Goal: Ask a question: Seek information or help from site administrators or community

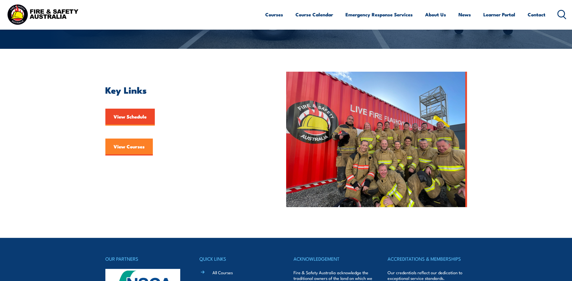
click at [122, 150] on link "View Courses" at bounding box center [128, 147] width 47 height 17
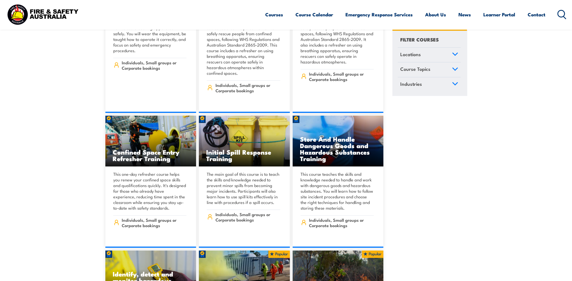
scroll to position [5481, 0]
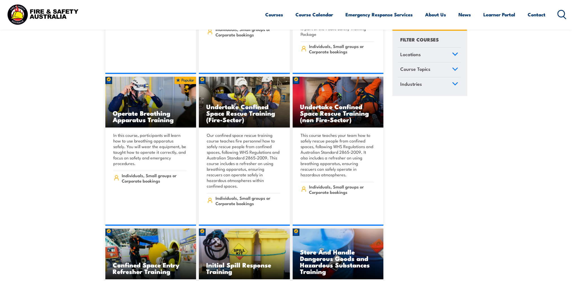
click at [454, 55] on icon at bounding box center [455, 54] width 5 height 3
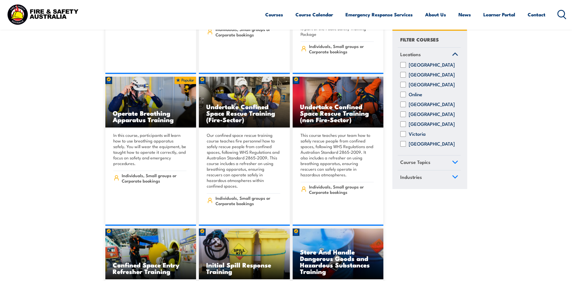
click at [404, 108] on input "Queensland" at bounding box center [403, 105] width 6 height 6
checkbox input "true"
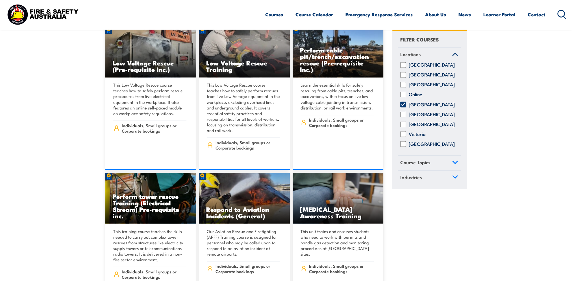
scroll to position [1356, 0]
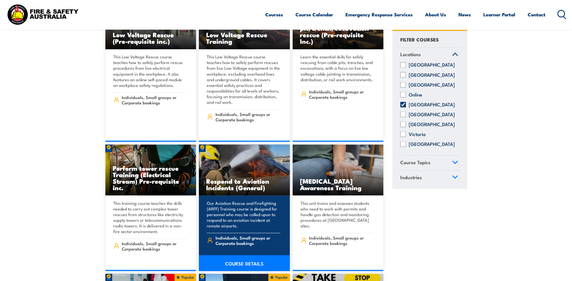
click at [251, 150] on img at bounding box center [244, 170] width 91 height 51
click at [228, 258] on link "COURSE DETAILS" at bounding box center [244, 263] width 91 height 16
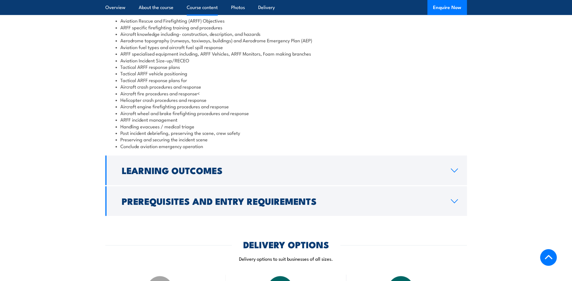
scroll to position [565, 0]
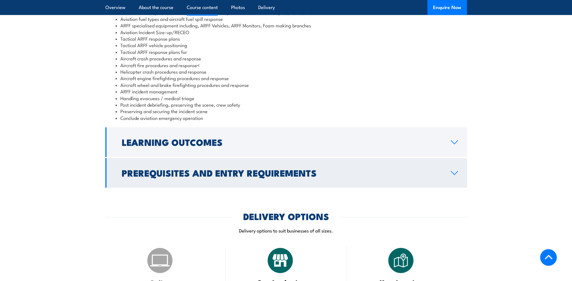
click at [452, 175] on icon at bounding box center [455, 173] width 8 height 5
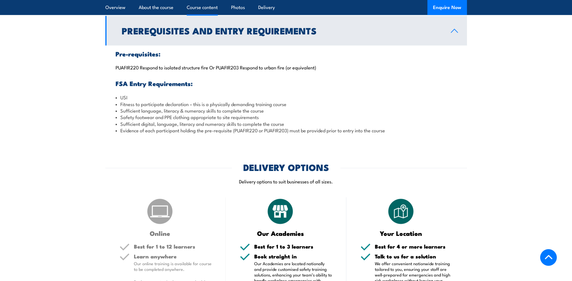
scroll to position [564, 0]
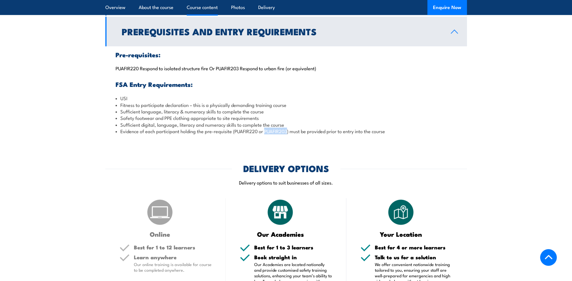
drag, startPoint x: 289, startPoint y: 145, endPoint x: 267, endPoint y: 146, distance: 22.1
click at [267, 134] on li "Evidence of each participant holding the pre-requisite (PUAFIR220 or PUAFIR203)…" at bounding box center [286, 131] width 341 height 6
copy li "PUAFIR203"
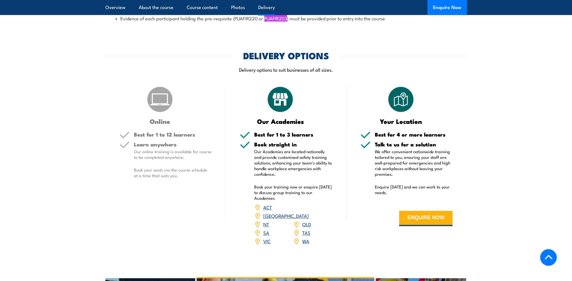
scroll to position [706, 0]
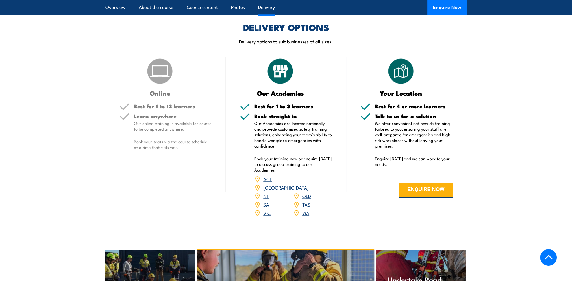
click at [307, 199] on link "QLD" at bounding box center [306, 196] width 9 height 7
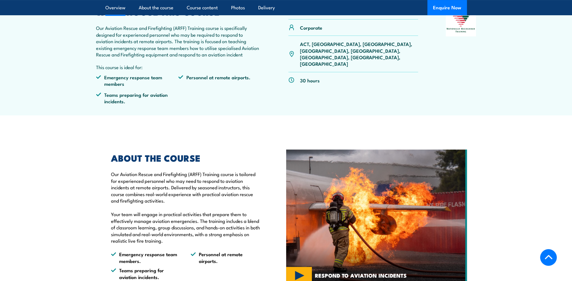
scroll to position [141, 0]
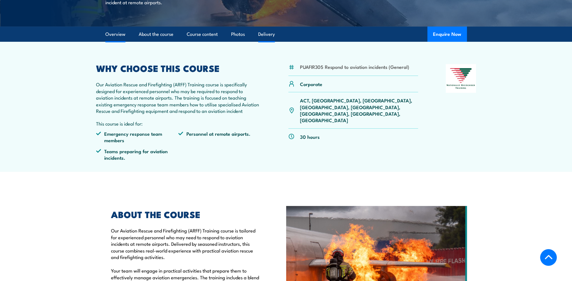
click at [267, 42] on link "Delivery" at bounding box center [266, 34] width 17 height 15
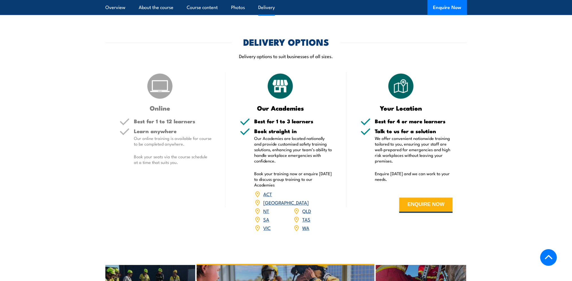
scroll to position [756, 0]
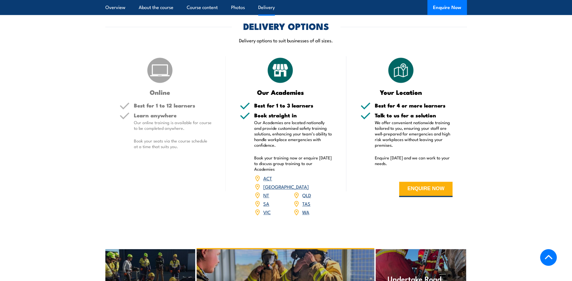
click at [309, 199] on link "QLD" at bounding box center [306, 195] width 9 height 7
click at [308, 190] on link "NSW" at bounding box center [285, 186] width 45 height 7
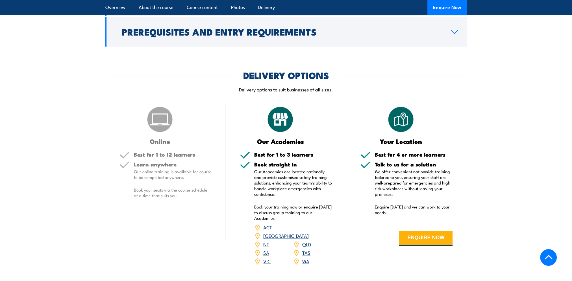
scroll to position [735, 0]
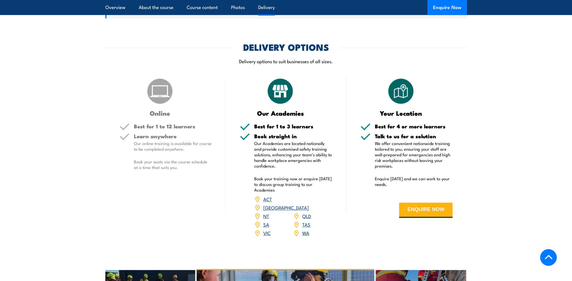
click at [516, 139] on section "DELIVERY OPTIONS Delivery options to suit businesses of all sizes. Online Best …" at bounding box center [286, 143] width 572 height 201
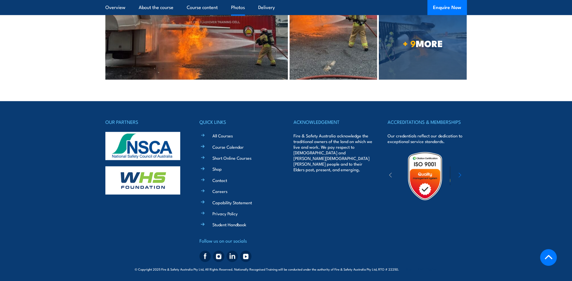
scroll to position [1301, 0]
click at [220, 181] on link "Contact" at bounding box center [219, 180] width 15 height 6
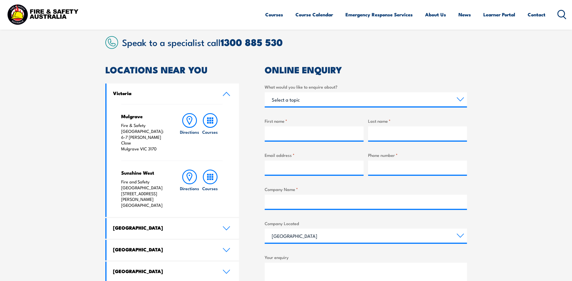
scroll to position [170, 0]
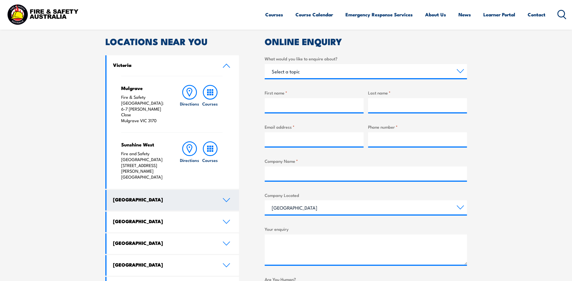
click at [228, 199] on icon at bounding box center [226, 200] width 6 height 3
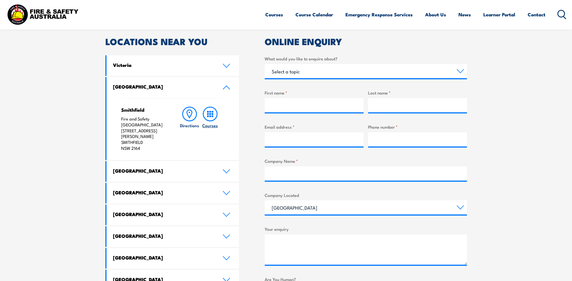
click at [214, 115] on icon at bounding box center [210, 114] width 15 height 15
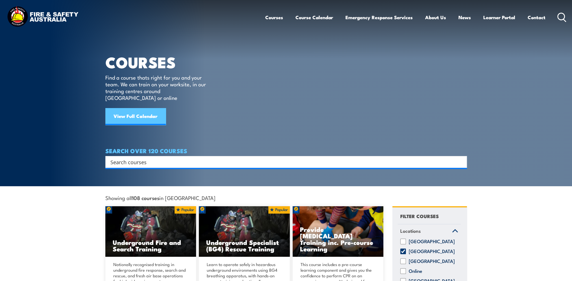
click at [122, 111] on link "View Full Calendar" at bounding box center [135, 116] width 60 height 17
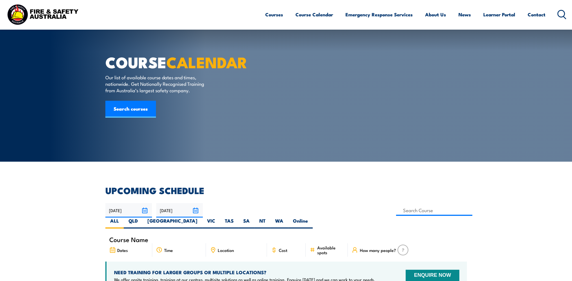
scroll to position [28, 0]
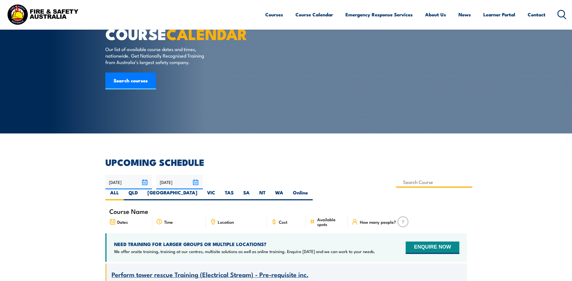
click at [396, 182] on input at bounding box center [434, 182] width 77 height 11
click at [143, 190] on label "QLD" at bounding box center [133, 195] width 19 height 11
click at [142, 190] on input "QLD" at bounding box center [140, 192] width 4 height 4
radio input "true"
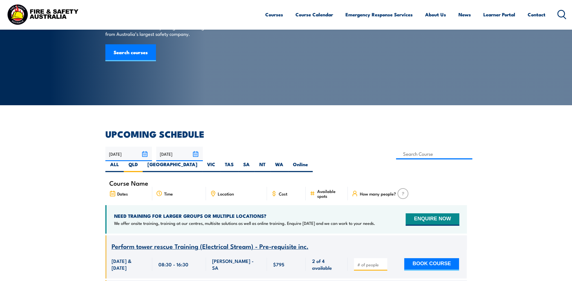
scroll to position [85, 0]
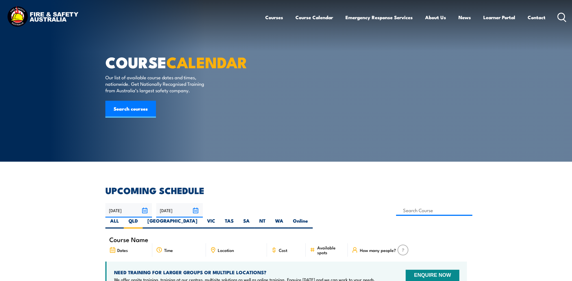
click at [282, 18] on ul "Courses Course Calendar Emergency Response Services Services Overview Emergency…" at bounding box center [405, 17] width 280 height 15
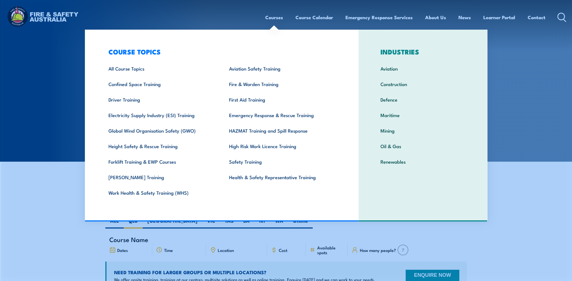
click at [269, 14] on link "Courses" at bounding box center [274, 17] width 18 height 15
click at [259, 71] on link "Aviation Safety Training" at bounding box center [280, 69] width 121 height 16
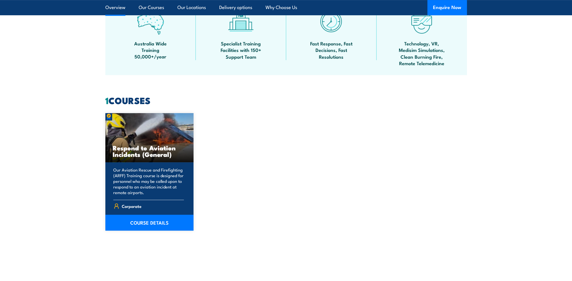
scroll to position [396, 0]
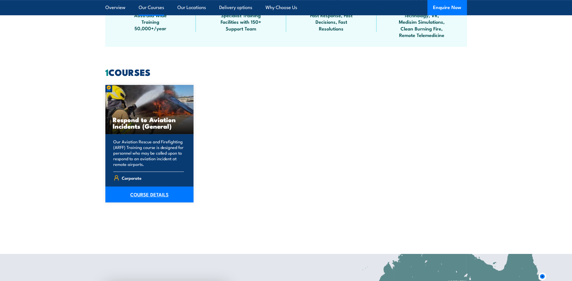
click at [151, 197] on link "COURSE DETAILS" at bounding box center [149, 195] width 88 height 16
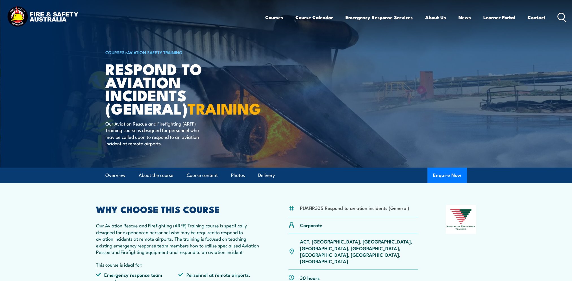
click at [564, 15] on circle at bounding box center [561, 16] width 7 height 7
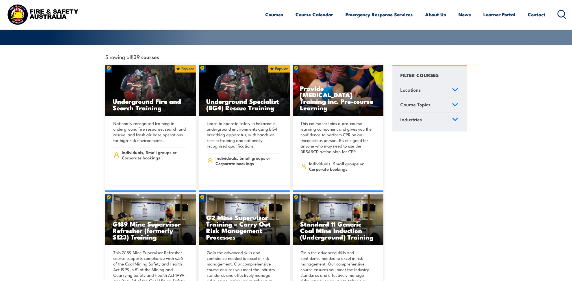
scroll to position [113, 0]
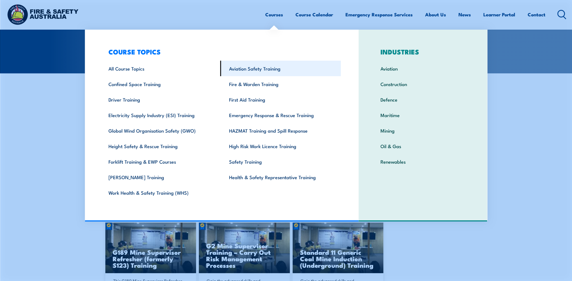
click at [256, 70] on link "Aviation Safety Training" at bounding box center [280, 69] width 121 height 16
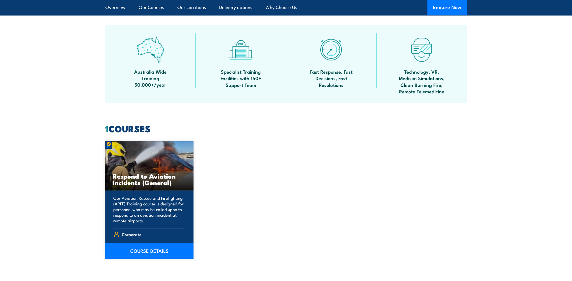
scroll to position [367, 0]
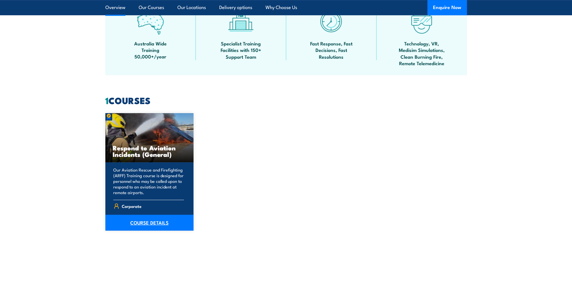
click at [148, 220] on link "COURSE DETAILS" at bounding box center [149, 223] width 88 height 16
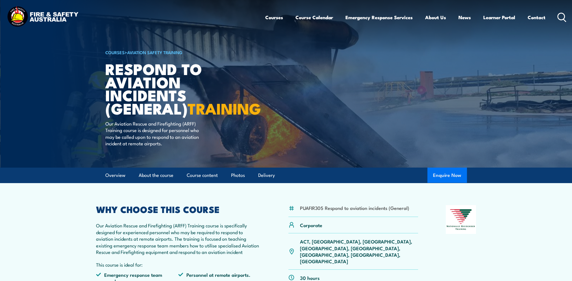
click at [446, 183] on button "Enquire Now" at bounding box center [447, 175] width 40 height 15
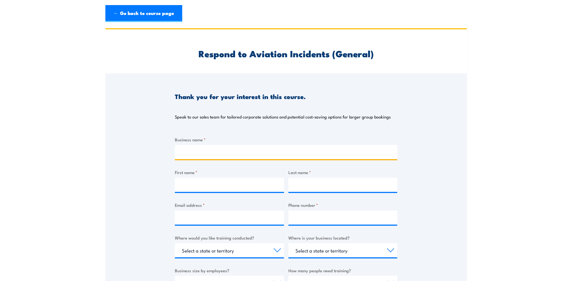
click at [197, 151] on input "Business name *" at bounding box center [286, 152] width 222 height 14
type input "BHP- [GEOGRAPHIC_DATA][PERSON_NAME]"
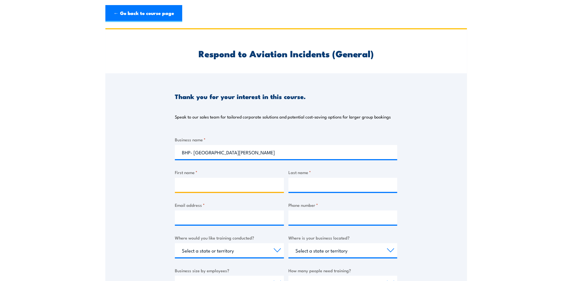
click at [184, 189] on input "First name *" at bounding box center [229, 185] width 109 height 14
type input "[PERSON_NAME]"
click at [308, 188] on input "Last name *" at bounding box center [342, 185] width 109 height 14
type input "[PERSON_NAME]"
click at [257, 222] on input "Email address *" at bounding box center [229, 218] width 109 height 14
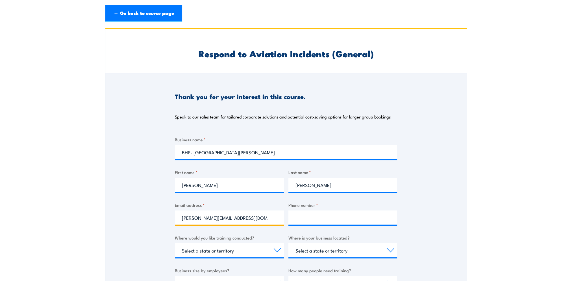
type input "[PERSON_NAME][EMAIL_ADDRESS][DOMAIN_NAME]"
click at [323, 223] on input "Phone number *" at bounding box center [342, 218] width 109 height 14
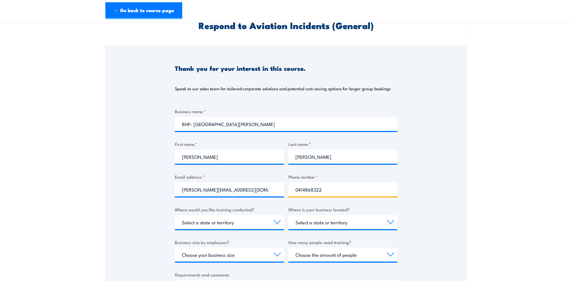
type input "0414868322"
click at [276, 221] on select "Select a state or territory Nationally - multiple locations [GEOGRAPHIC_DATA] […" at bounding box center [229, 222] width 109 height 14
click at [130, 163] on div "Thank you for your interest in this course. Speak to our sales team for tailore…" at bounding box center [286, 186] width 362 height 282
click at [272, 223] on select "Select a state or territory Nationally - multiple locations [GEOGRAPHIC_DATA] […" at bounding box center [229, 222] width 109 height 14
select select "QLD"
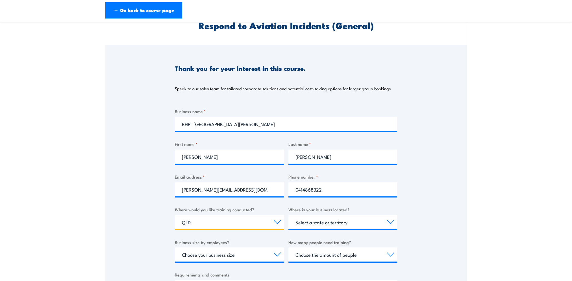
click at [175, 215] on select "Select a state or territory Nationally - multiple locations [GEOGRAPHIC_DATA] […" at bounding box center [229, 222] width 109 height 14
click at [391, 224] on select "Select a state or territory [GEOGRAPHIC_DATA] [GEOGRAPHIC_DATA] [GEOGRAPHIC_DAT…" at bounding box center [342, 222] width 109 height 14
select select "[GEOGRAPHIC_DATA]"
click at [288, 215] on select "Select a state or territory [GEOGRAPHIC_DATA] [GEOGRAPHIC_DATA] [GEOGRAPHIC_DAT…" at bounding box center [342, 222] width 109 height 14
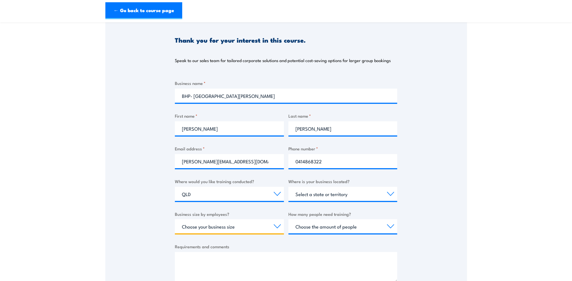
click at [277, 226] on select "Choose your business size 1 to 19 20 to 199 200+" at bounding box center [229, 227] width 109 height 14
select select "1 to 19"
click at [175, 220] on select "Choose your business size 1 to 19 20 to 199 200+" at bounding box center [229, 227] width 109 height 14
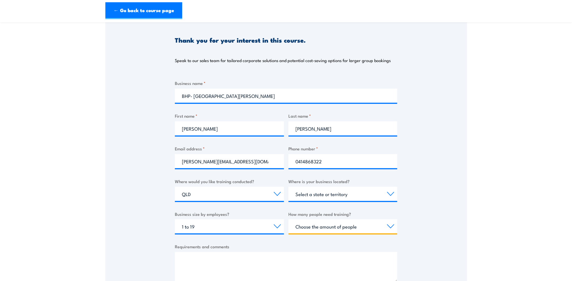
click at [392, 226] on select "Choose the amount of people 1 to 4 5 to 19 20+" at bounding box center [342, 227] width 109 height 14
select select "1 to 4"
click at [288, 220] on select "Choose the amount of people 1 to 4 5 to 19 20+" at bounding box center [342, 227] width 109 height 14
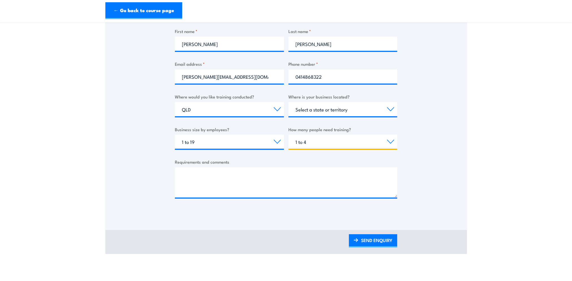
scroll to position [170, 0]
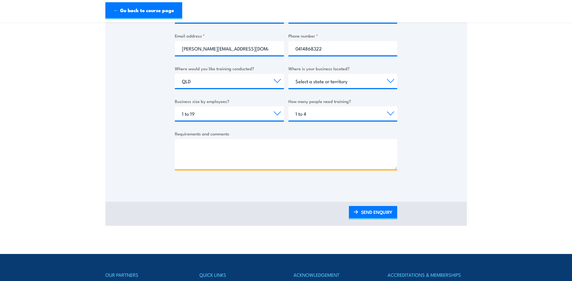
click at [189, 151] on textarea "Requirements and comments" at bounding box center [286, 154] width 222 height 30
paste textarea
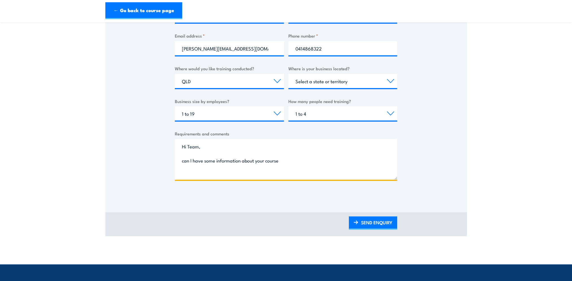
drag, startPoint x: 396, startPoint y: 168, endPoint x: 407, endPoint y: 181, distance: 17.5
click at [407, 181] on div "Thank you for your interest in this course. Speak to our sales team for tailore…" at bounding box center [286, 50] width 362 height 293
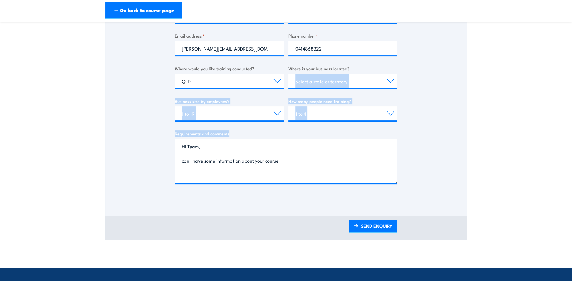
drag, startPoint x: 407, startPoint y: 181, endPoint x: 427, endPoint y: 247, distance: 68.3
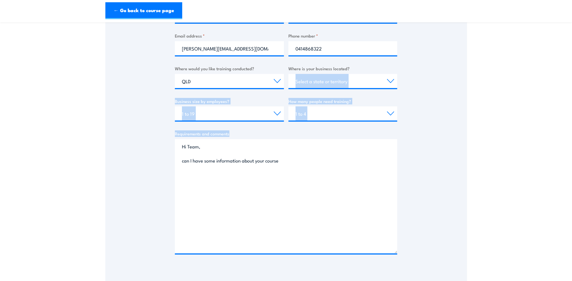
drag, startPoint x: 396, startPoint y: 183, endPoint x: 418, endPoint y: 257, distance: 77.6
click at [418, 257] on div "Thank you for your interest in this course. Speak to our sales team for tailore…" at bounding box center [286, 87] width 362 height 366
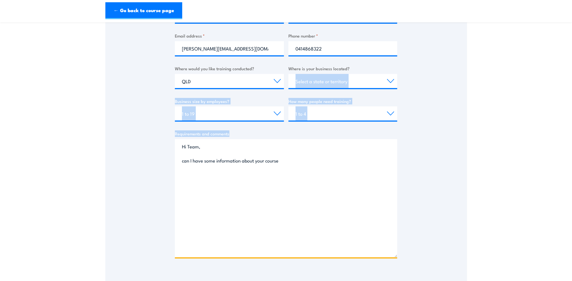
click at [293, 159] on textarea "Hi Team, can I have some information about your course" at bounding box center [286, 198] width 222 height 118
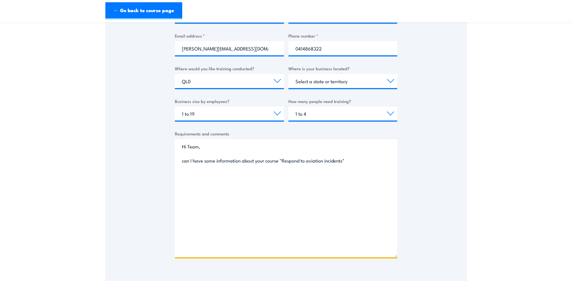
click at [352, 161] on textarea "Hi Team, can I have some information about your course "Respond to aviation inc…" at bounding box center [286, 198] width 222 height 118
click at [183, 161] on textarea "Hi Team, can I have some information about your course "Respond to aviation inc…" at bounding box center [286, 198] width 222 height 118
type textarea "Hi Team, Can I have some information about your course "Respond to aviation inc…"
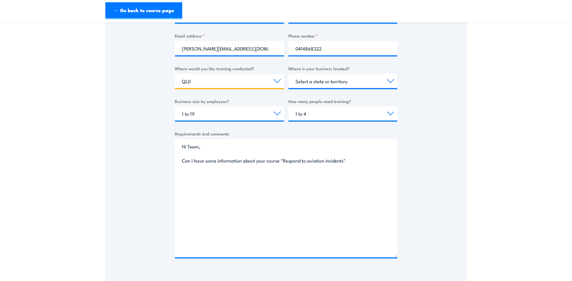
click at [276, 80] on select "Select a state or territory Nationally - multiple locations [GEOGRAPHIC_DATA] […" at bounding box center [229, 81] width 109 height 14
click at [175, 74] on select "Select a state or territory Nationally - multiple locations [GEOGRAPHIC_DATA] […" at bounding box center [229, 81] width 109 height 14
click at [278, 81] on select "Select a state or territory Nationally - multiple locations [GEOGRAPHIC_DATA] […" at bounding box center [229, 81] width 109 height 14
select select "QLD"
click at [175, 74] on select "Select a state or territory Nationally - multiple locations [GEOGRAPHIC_DATA] […" at bounding box center [229, 81] width 109 height 14
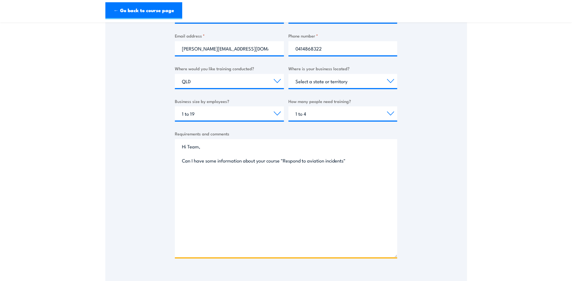
click at [351, 160] on textarea "Hi Team, Can I have some information about your course "Respond to aviation inc…" at bounding box center [286, 198] width 222 height 118
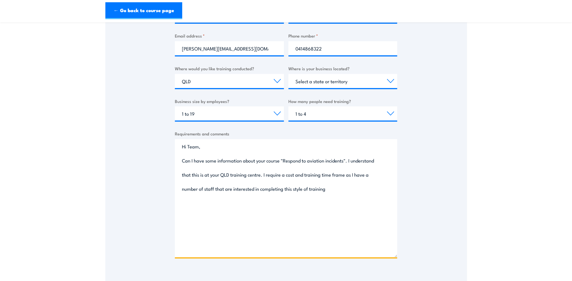
click at [327, 191] on textarea "Hi Team, Can I have some information about your course "Respond to aviation inc…" at bounding box center [286, 198] width 222 height 118
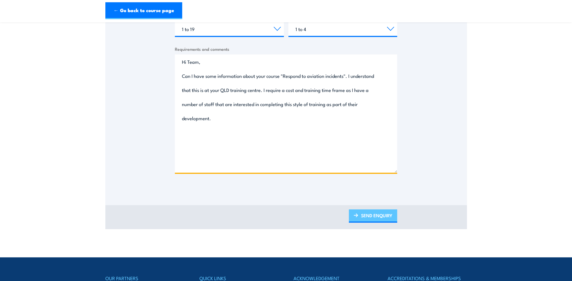
type textarea "Hi Team, Can I have some information about your course "Respond to aviation inc…"
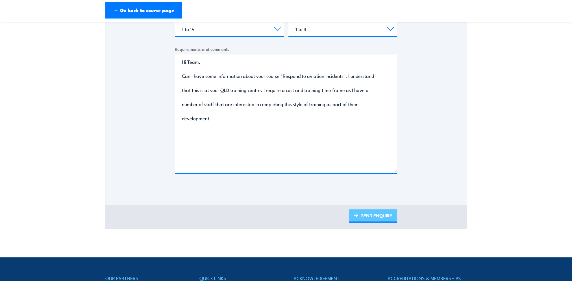
click at [379, 218] on link "SEND ENQUIRY" at bounding box center [373, 216] width 48 height 13
